Goal: Use online tool/utility: Use online tool/utility

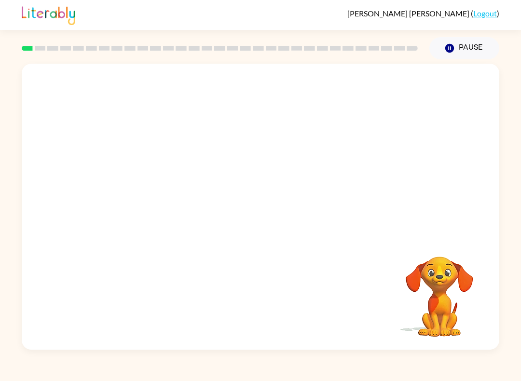
click at [349, 210] on div at bounding box center [260, 150] width 477 height 173
click at [254, 228] on button "button" at bounding box center [261, 211] width 62 height 35
click at [254, 228] on div at bounding box center [261, 211] width 62 height 35
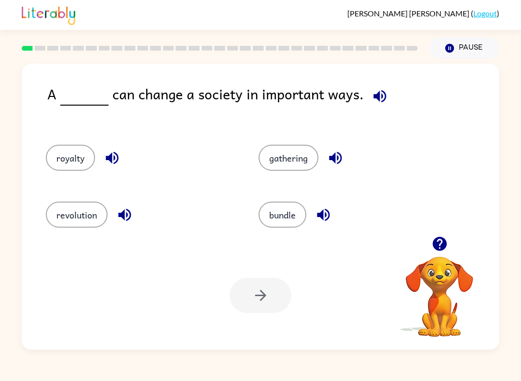
click at [87, 206] on button "revolution" at bounding box center [77, 215] width 62 height 26
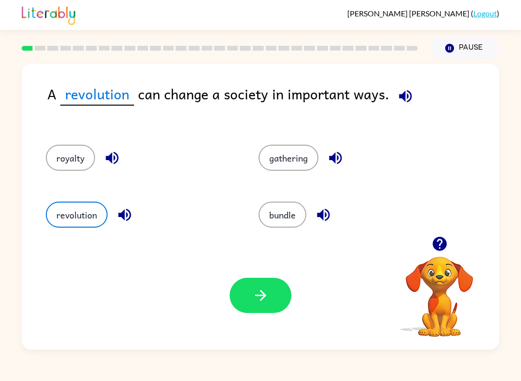
click at [240, 297] on button "button" at bounding box center [261, 295] width 62 height 35
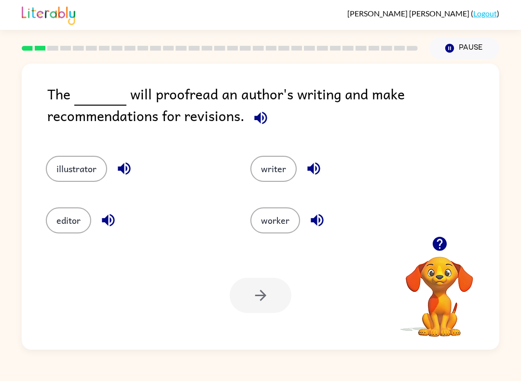
click at [271, 167] on button "writer" at bounding box center [273, 169] width 46 height 26
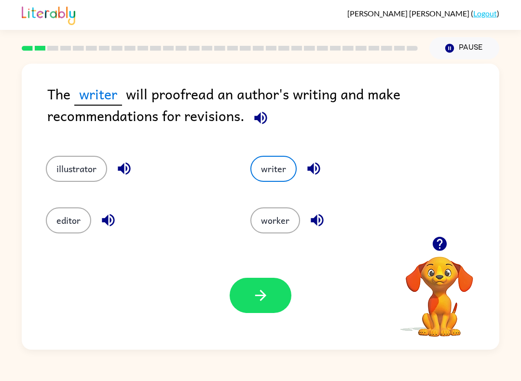
click at [272, 297] on button "button" at bounding box center [261, 295] width 62 height 35
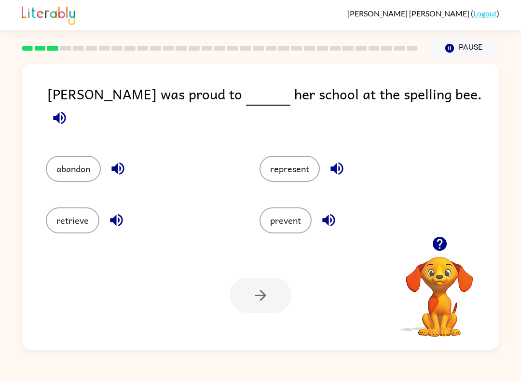
click at [280, 162] on button "represent" at bounding box center [289, 169] width 60 height 26
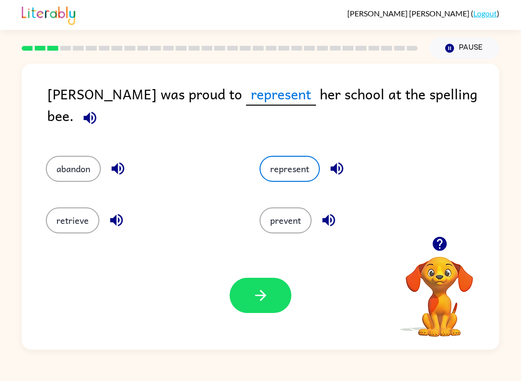
click at [232, 291] on button "button" at bounding box center [261, 295] width 62 height 35
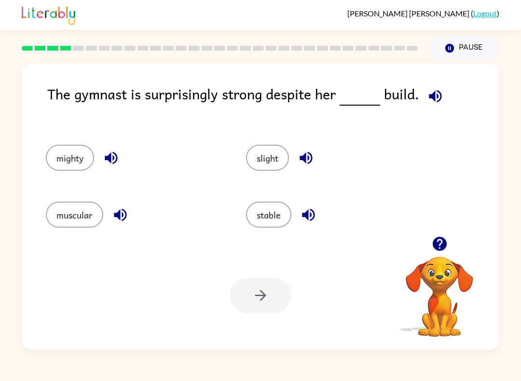
click at [257, 222] on button "stable" at bounding box center [268, 215] width 45 height 26
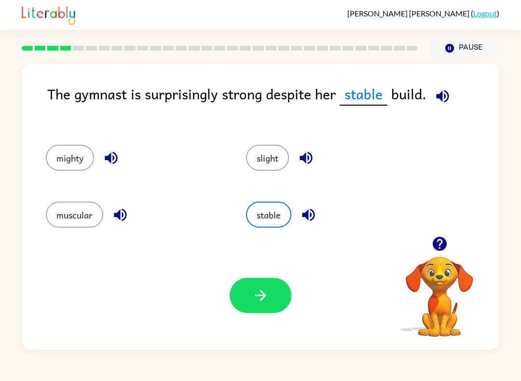
click at [269, 285] on button "button" at bounding box center [261, 295] width 62 height 35
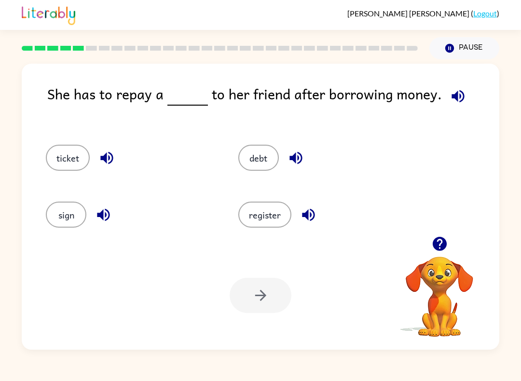
click at [243, 289] on div at bounding box center [261, 295] width 62 height 35
click at [248, 302] on div at bounding box center [261, 295] width 62 height 35
click at [248, 301] on div at bounding box center [261, 295] width 62 height 35
click at [246, 305] on div at bounding box center [261, 295] width 62 height 35
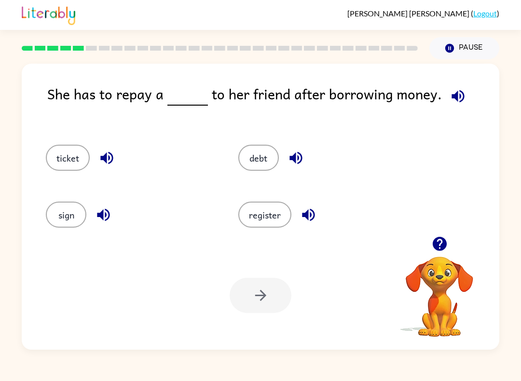
click at [246, 305] on div at bounding box center [261, 295] width 62 height 35
click at [252, 325] on div "Your browser must support playing .mp4 files to use Literably. Please try using…" at bounding box center [260, 295] width 477 height 108
click at [53, 155] on button "ticket" at bounding box center [68, 158] width 44 height 26
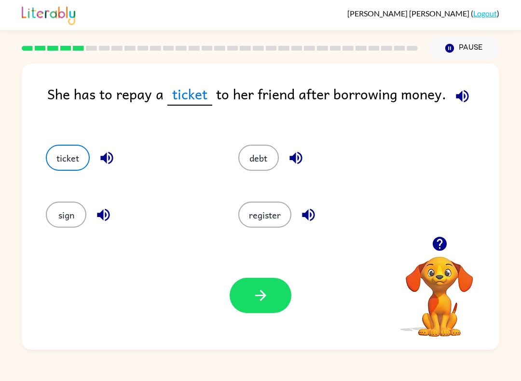
click at [244, 292] on button "button" at bounding box center [261, 295] width 62 height 35
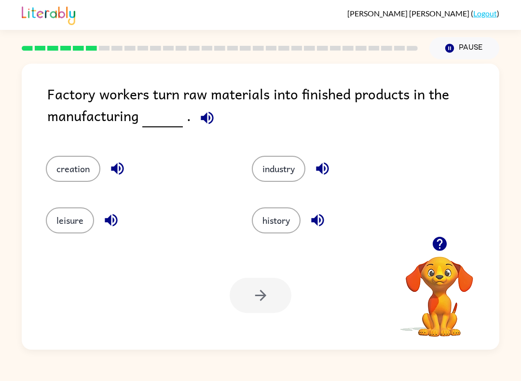
click at [282, 164] on button "industry" at bounding box center [279, 169] width 54 height 26
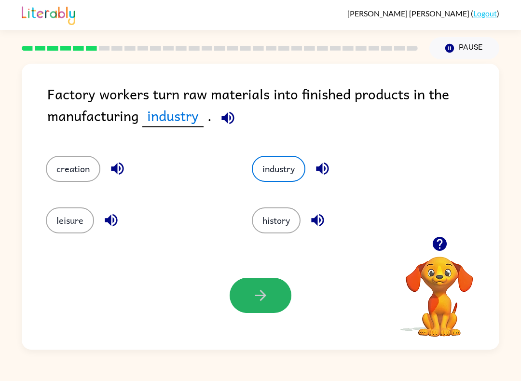
click at [242, 301] on button "button" at bounding box center [261, 295] width 62 height 35
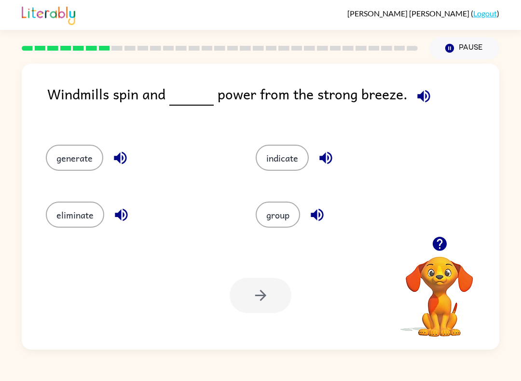
click at [77, 166] on button "generate" at bounding box center [74, 158] width 57 height 26
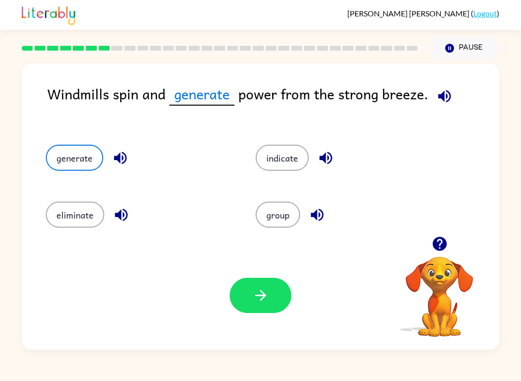
click at [257, 302] on icon "button" at bounding box center [260, 295] width 17 height 17
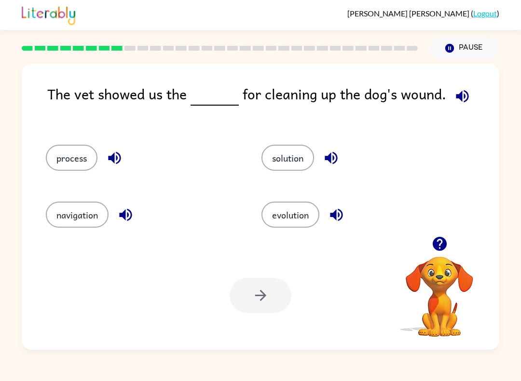
click at [295, 184] on div "evolution" at bounding box center [351, 211] width 216 height 57
click at [294, 184] on div "evolution" at bounding box center [351, 211] width 216 height 57
click at [314, 153] on button "solution" at bounding box center [287, 158] width 53 height 26
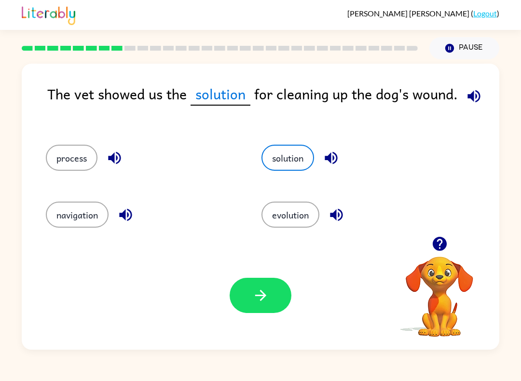
click at [315, 154] on div "solution" at bounding box center [357, 158] width 193 height 26
click at [275, 296] on button "button" at bounding box center [261, 295] width 62 height 35
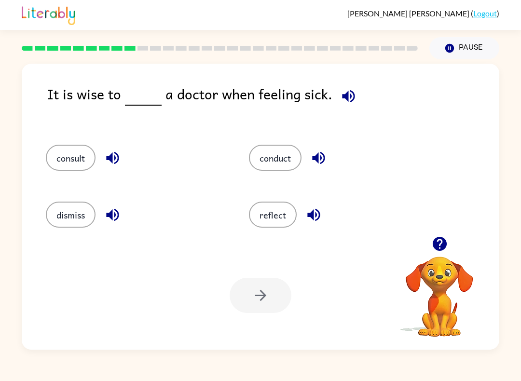
click at [79, 168] on button "consult" at bounding box center [71, 158] width 50 height 26
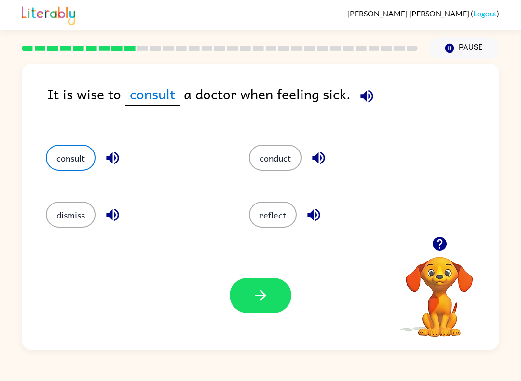
click at [263, 293] on icon "button" at bounding box center [260, 295] width 11 height 11
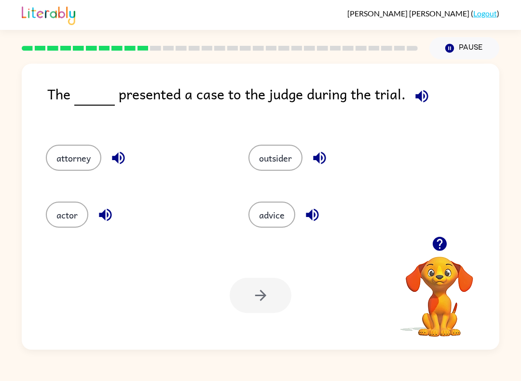
click at [94, 159] on button "attorney" at bounding box center [73, 158] width 55 height 26
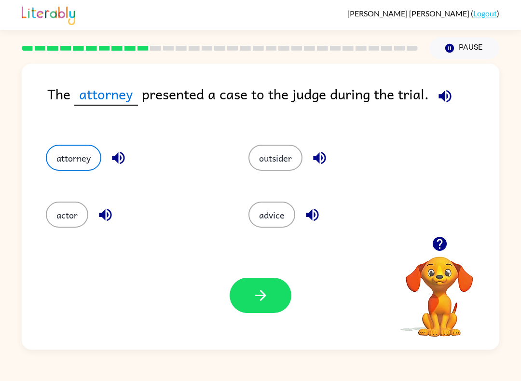
click at [53, 212] on button "actor" at bounding box center [67, 215] width 42 height 26
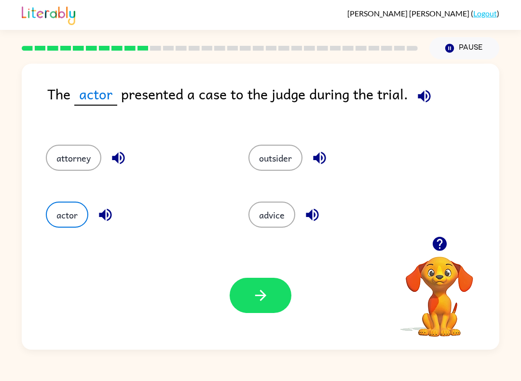
click at [271, 281] on button "button" at bounding box center [261, 295] width 62 height 35
click at [261, 290] on div at bounding box center [261, 295] width 62 height 35
click at [263, 285] on div at bounding box center [261, 295] width 62 height 35
click at [81, 212] on button "actor" at bounding box center [67, 215] width 42 height 26
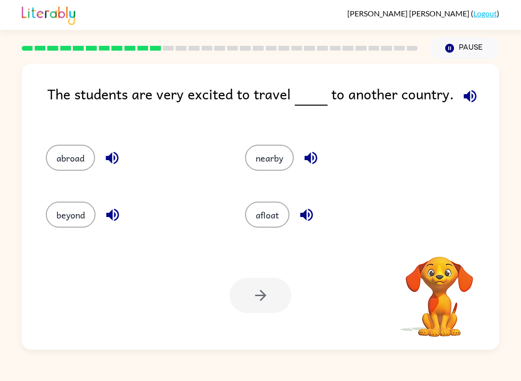
click at [58, 226] on button "beyond" at bounding box center [71, 215] width 50 height 26
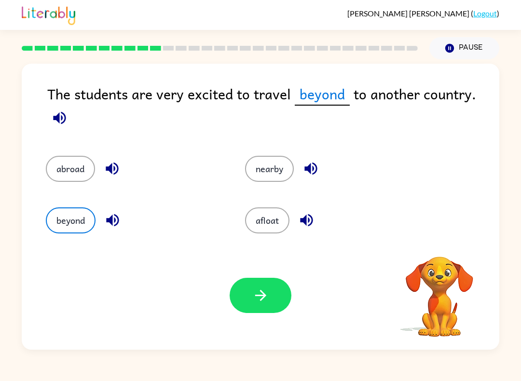
click at [66, 225] on button "beyond" at bounding box center [71, 220] width 50 height 26
click at [85, 164] on button "abroad" at bounding box center [70, 169] width 49 height 26
click at [280, 232] on button "afloat" at bounding box center [267, 220] width 44 height 26
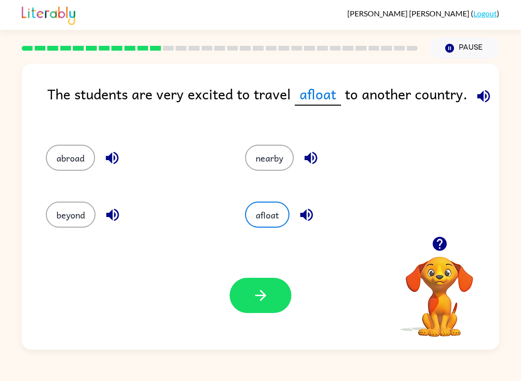
click at [268, 296] on icon "button" at bounding box center [260, 295] width 17 height 17
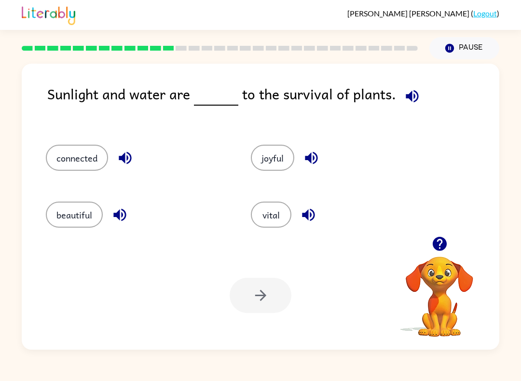
click at [79, 147] on button "connected" at bounding box center [77, 158] width 62 height 26
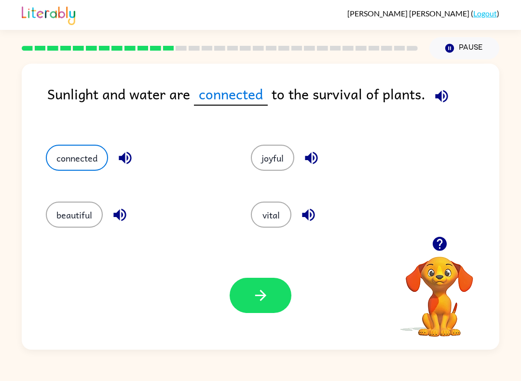
click at [272, 312] on button "button" at bounding box center [261, 295] width 62 height 35
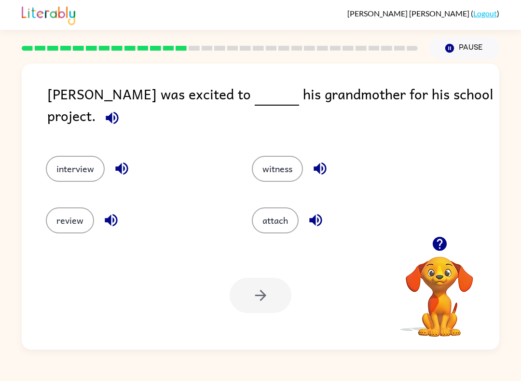
click at [68, 217] on button "review" at bounding box center [70, 220] width 48 height 26
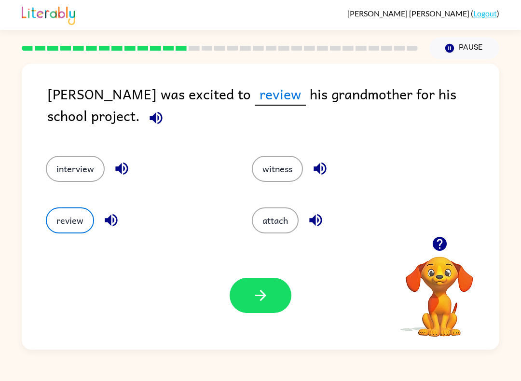
click at [248, 320] on div "Your browser must support playing .mp4 files to use Literably. Please try using…" at bounding box center [260, 295] width 477 height 108
click at [249, 304] on button "button" at bounding box center [261, 295] width 62 height 35
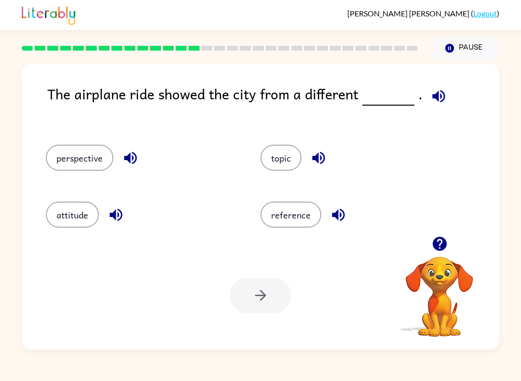
click at [101, 154] on button "perspective" at bounding box center [80, 158] width 68 height 26
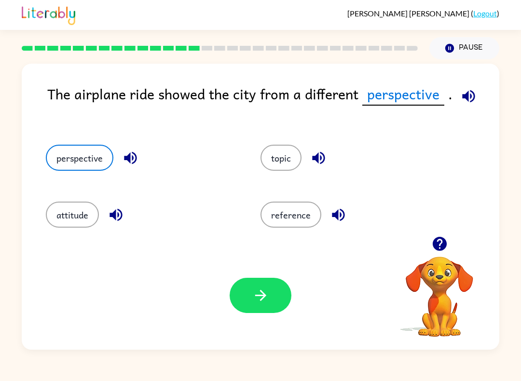
click at [274, 294] on button "button" at bounding box center [261, 295] width 62 height 35
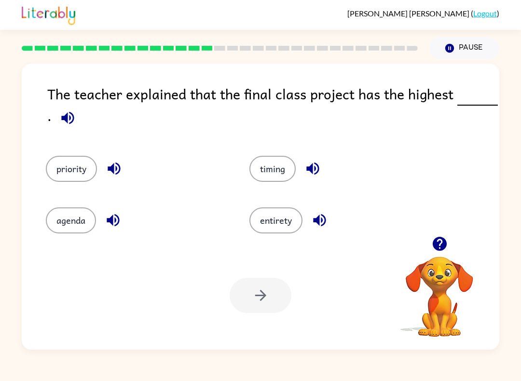
click at [72, 175] on button "priority" at bounding box center [71, 169] width 51 height 26
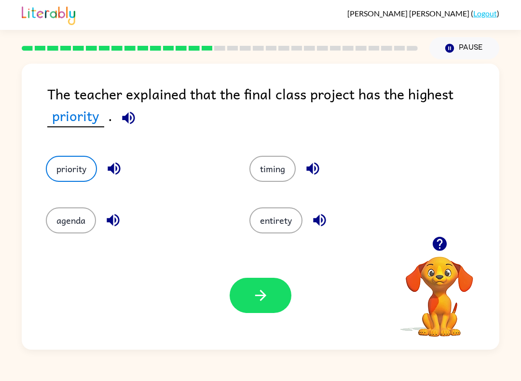
click at [76, 231] on button "agenda" at bounding box center [71, 220] width 50 height 26
click at [82, 177] on button "priority" at bounding box center [71, 169] width 51 height 26
click at [257, 306] on button "button" at bounding box center [261, 295] width 62 height 35
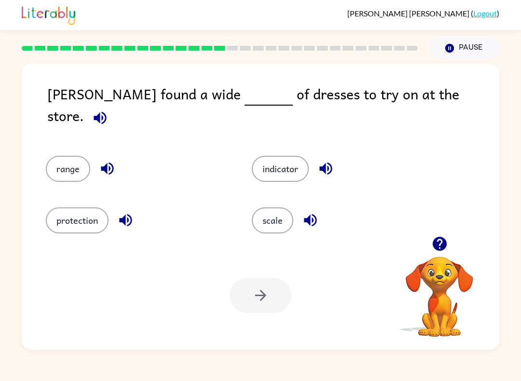
click at [268, 216] on button "scale" at bounding box center [272, 220] width 41 height 26
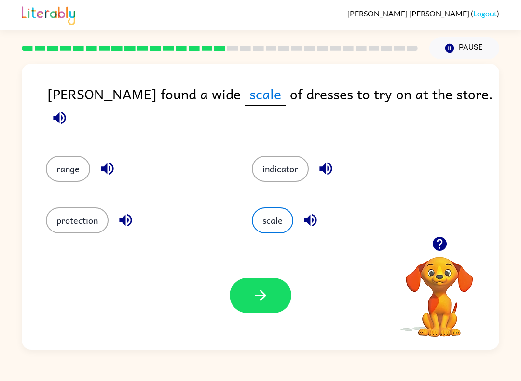
click at [261, 298] on icon "button" at bounding box center [260, 295] width 17 height 17
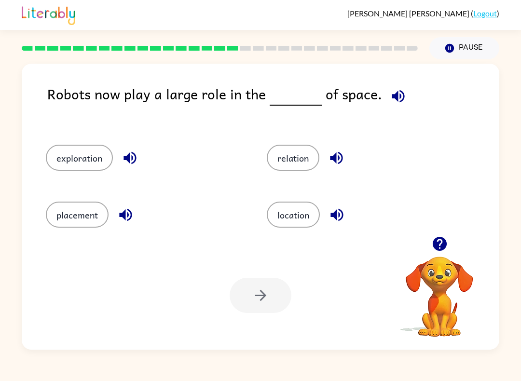
click at [87, 209] on button "placement" at bounding box center [77, 215] width 63 height 26
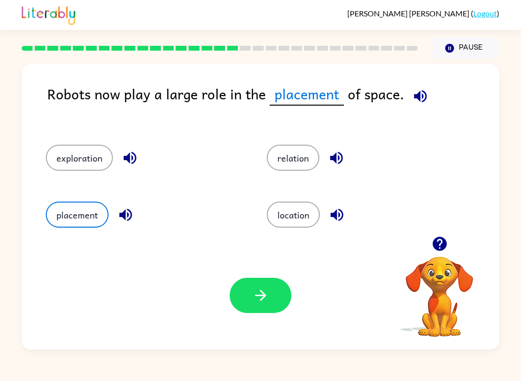
click at [284, 165] on button "relation" at bounding box center [293, 158] width 53 height 26
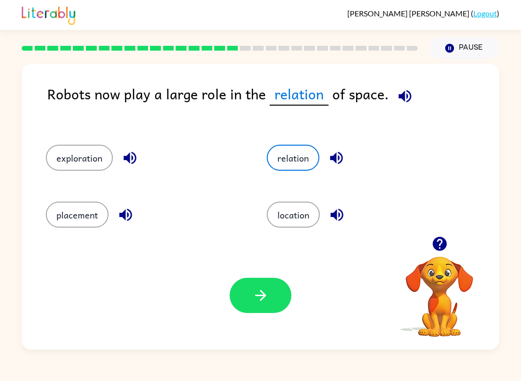
click at [108, 209] on div "placement" at bounding box center [145, 215] width 199 height 26
click at [76, 221] on button "placement" at bounding box center [77, 215] width 63 height 26
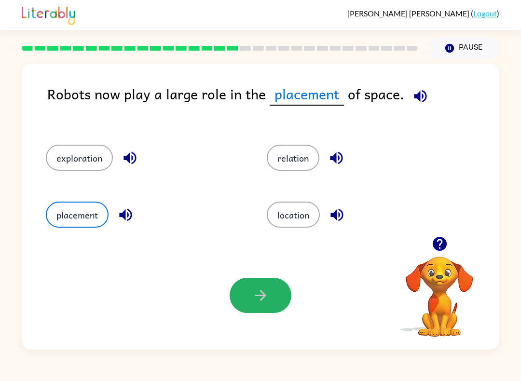
click at [271, 302] on button "button" at bounding box center [261, 295] width 62 height 35
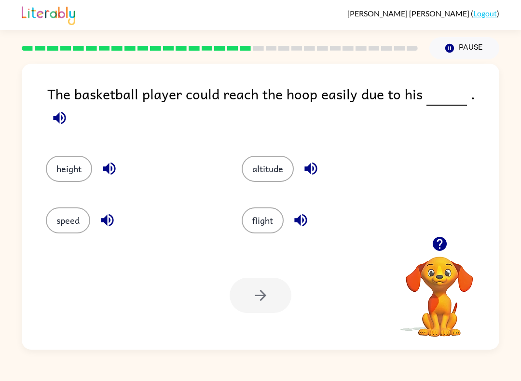
click at [56, 207] on button "speed" at bounding box center [68, 220] width 44 height 26
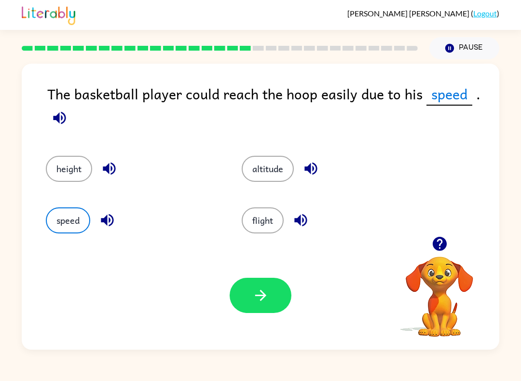
click at [256, 307] on button "button" at bounding box center [261, 295] width 62 height 35
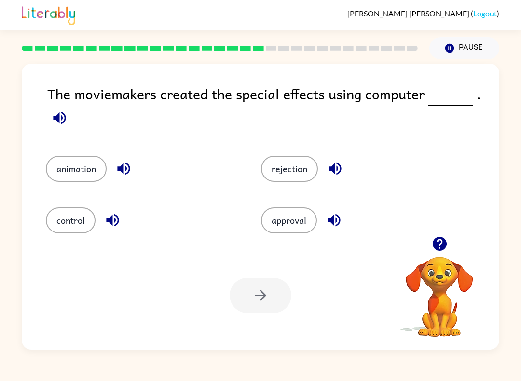
click at [284, 168] on button "rejection" at bounding box center [289, 169] width 57 height 26
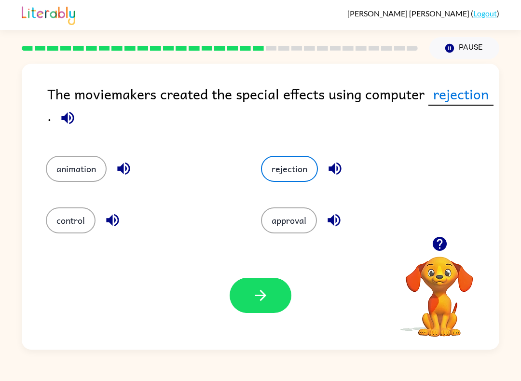
click at [235, 309] on button "button" at bounding box center [261, 295] width 62 height 35
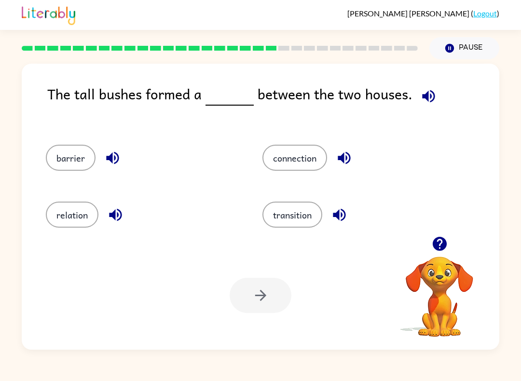
click at [306, 160] on button "connection" at bounding box center [294, 158] width 65 height 26
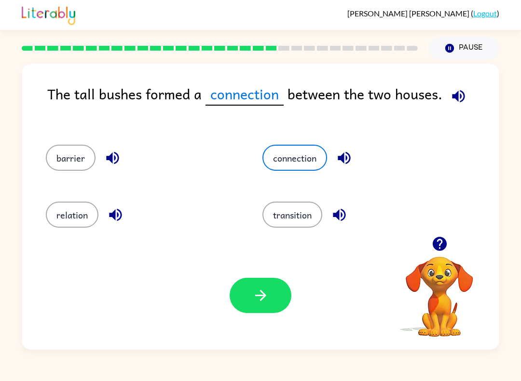
click at [261, 326] on div "Your browser must support playing .mp4 files to use Literably. Please try using…" at bounding box center [260, 295] width 477 height 108
click at [262, 298] on icon "button" at bounding box center [260, 295] width 11 height 11
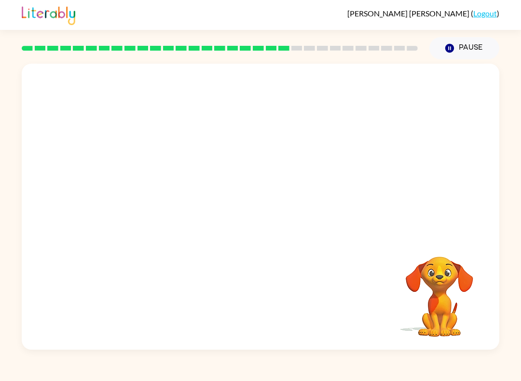
click at [463, 275] on video "Your browser must support playing .mp4 files to use Literably. Please try using…" at bounding box center [439, 290] width 96 height 96
click at [452, 278] on video "Your browser must support playing .mp4 files to use Literably. Please try using…" at bounding box center [439, 290] width 96 height 96
click at [443, 284] on video "Your browser must support playing .mp4 files to use Literably. Please try using…" at bounding box center [439, 290] width 96 height 96
click at [442, 284] on video "Your browser must support playing .mp4 files to use Literably. Please try using…" at bounding box center [439, 290] width 96 height 96
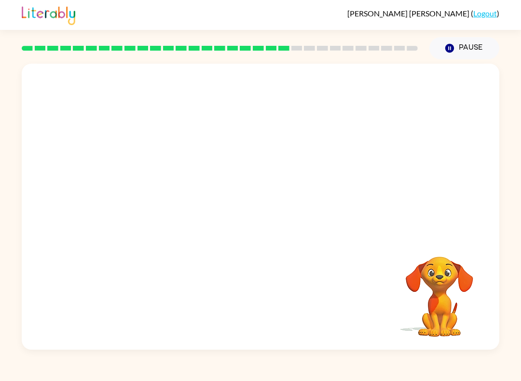
click at [446, 287] on video "Your browser must support playing .mp4 files to use Literably. Please try using…" at bounding box center [439, 290] width 96 height 96
click at [342, 221] on div at bounding box center [260, 150] width 477 height 173
click at [351, 200] on div at bounding box center [260, 150] width 477 height 173
click at [474, 44] on button "Pause Pause" at bounding box center [464, 48] width 70 height 22
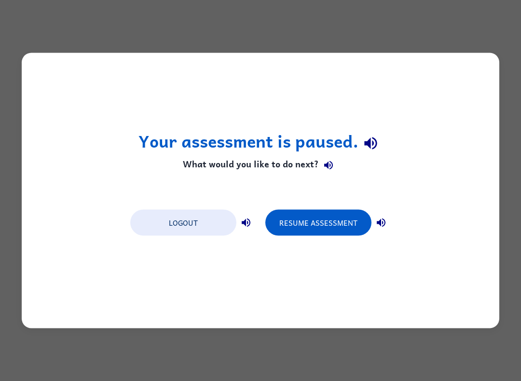
click at [362, 271] on div "Your assessment is paused. What would you like to do next? Logout Resume Assess…" at bounding box center [260, 190] width 477 height 275
click at [339, 233] on button "Resume Assessment" at bounding box center [318, 223] width 106 height 26
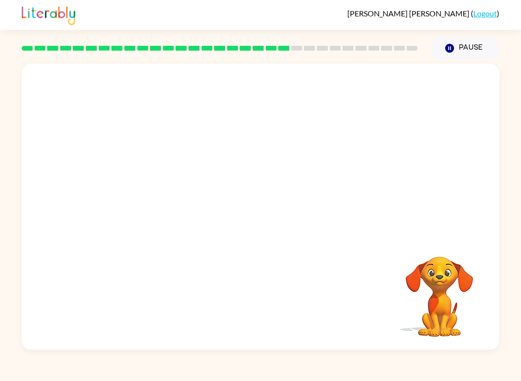
click at [70, 245] on div "Your browser must support playing .mp4 files to use Literably. Please try using…" at bounding box center [260, 207] width 477 height 286
click at [449, 302] on video "Your browser must support playing .mp4 files to use Literably. Please try using…" at bounding box center [439, 290] width 96 height 96
click at [458, 307] on video "Your browser must support playing .mp4 files to use Literably. Please try using…" at bounding box center [439, 290] width 96 height 96
click at [454, 276] on video "Your browser must support playing .mp4 files to use Literably. Please try using…" at bounding box center [439, 290] width 96 height 96
click at [430, 299] on video "Your browser must support playing .mp4 files to use Literably. Please try using…" at bounding box center [439, 290] width 96 height 96
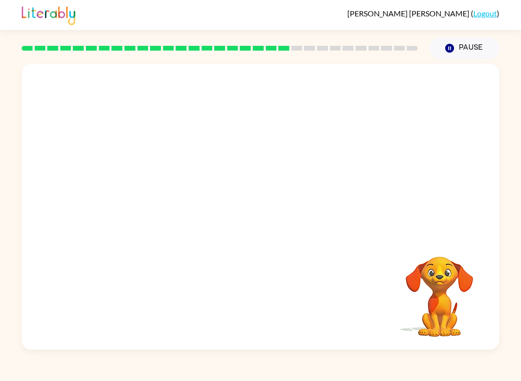
click at [448, 297] on video "Your browser must support playing .mp4 files to use Literably. Please try using…" at bounding box center [439, 290] width 96 height 96
click at [166, 230] on video "Your browser must support playing .mp4 files to use Literably. Please try using…" at bounding box center [260, 150] width 477 height 173
click at [165, 230] on video "Your browser must support playing .mp4 files to use Literably. Please try using…" at bounding box center [260, 150] width 477 height 173
click at [263, 224] on div at bounding box center [261, 211] width 62 height 35
click at [246, 218] on div at bounding box center [261, 211] width 62 height 35
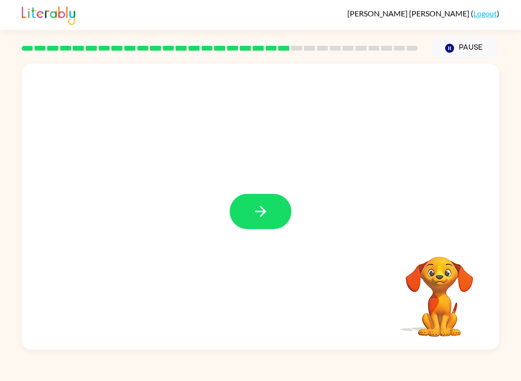
click at [249, 227] on button "button" at bounding box center [261, 211] width 62 height 35
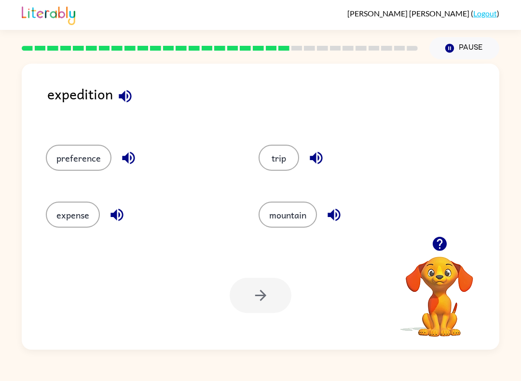
click at [85, 198] on div "expense" at bounding box center [133, 211] width 213 height 57
click at [84, 197] on div "expense" at bounding box center [133, 211] width 213 height 57
click at [241, 297] on div at bounding box center [261, 295] width 62 height 35
click at [71, 224] on button "expense" at bounding box center [73, 215] width 54 height 26
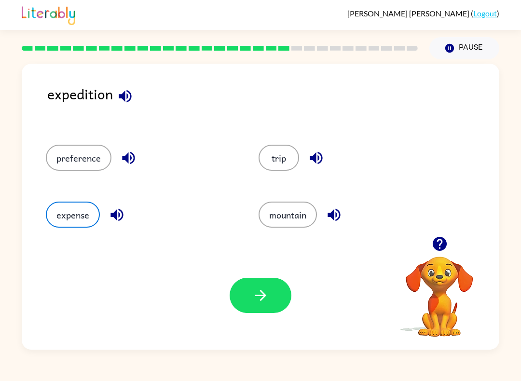
click at [266, 298] on icon "button" at bounding box center [260, 295] width 17 height 17
click at [266, 298] on div at bounding box center [261, 295] width 62 height 35
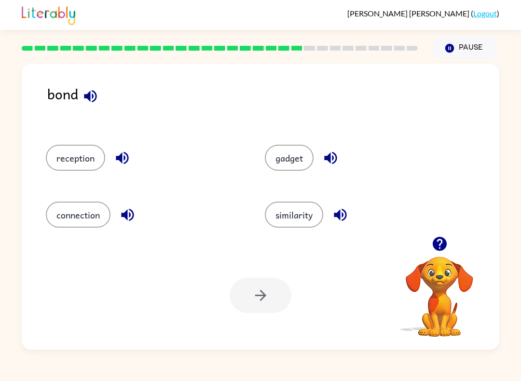
click at [93, 91] on icon "button" at bounding box center [90, 96] width 13 height 13
click at [78, 85] on div "bond" at bounding box center [273, 104] width 452 height 42
click at [93, 92] on icon "button" at bounding box center [90, 96] width 13 height 13
click at [128, 156] on icon "button" at bounding box center [122, 158] width 13 height 13
click at [130, 208] on icon "button" at bounding box center [127, 214] width 17 height 17
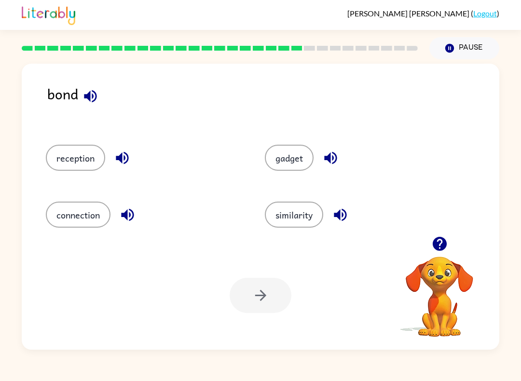
click at [323, 213] on button "similarity" at bounding box center [294, 215] width 58 height 26
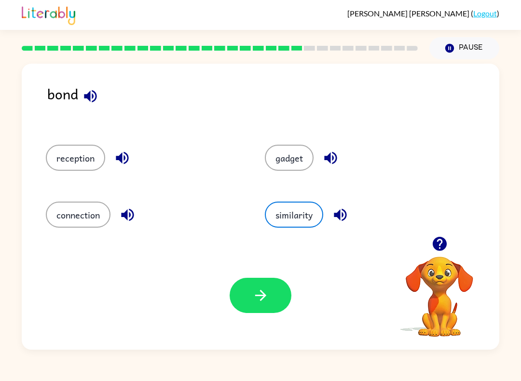
click at [338, 221] on icon "button" at bounding box center [340, 214] width 17 height 17
click at [337, 160] on icon "button" at bounding box center [330, 158] width 13 height 13
click at [114, 160] on icon "button" at bounding box center [122, 157] width 17 height 17
click at [110, 217] on button "connection" at bounding box center [78, 215] width 65 height 26
click at [129, 224] on button "button" at bounding box center [127, 215] width 25 height 25
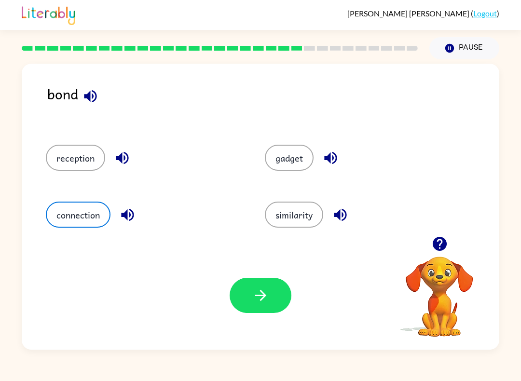
click at [358, 158] on div "gadget" at bounding box center [363, 158] width 197 height 26
click at [340, 153] on button "button" at bounding box center [330, 158] width 25 height 25
click at [354, 208] on div "similarity" at bounding box center [363, 215] width 197 height 26
click at [345, 219] on icon "button" at bounding box center [340, 215] width 13 height 13
click at [349, 210] on icon "button" at bounding box center [340, 214] width 17 height 17
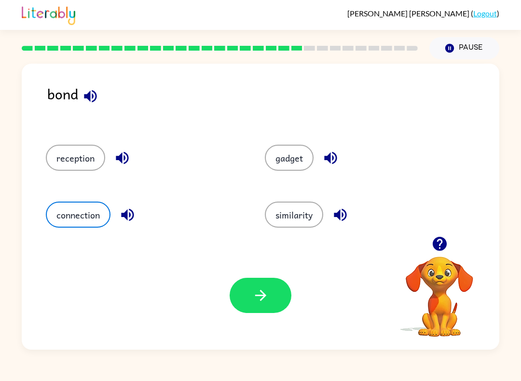
click at [301, 221] on button "similarity" at bounding box center [294, 215] width 58 height 26
click at [263, 305] on button "button" at bounding box center [261, 295] width 62 height 35
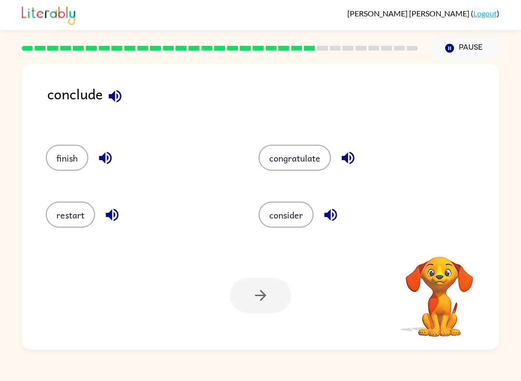
click at [119, 91] on icon "button" at bounding box center [115, 96] width 17 height 17
click at [124, 98] on button "button" at bounding box center [115, 96] width 25 height 25
click at [114, 157] on icon "button" at bounding box center [105, 157] width 17 height 17
click at [108, 213] on icon "button" at bounding box center [112, 215] width 13 height 13
click at [343, 213] on button "button" at bounding box center [330, 215] width 25 height 25
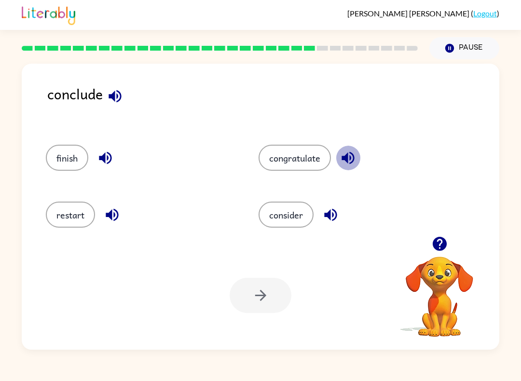
click at [350, 154] on icon "button" at bounding box center [347, 157] width 17 height 17
click at [463, 50] on button "Pause Pause" at bounding box center [464, 48] width 70 height 22
